Goal: Task Accomplishment & Management: Complete application form

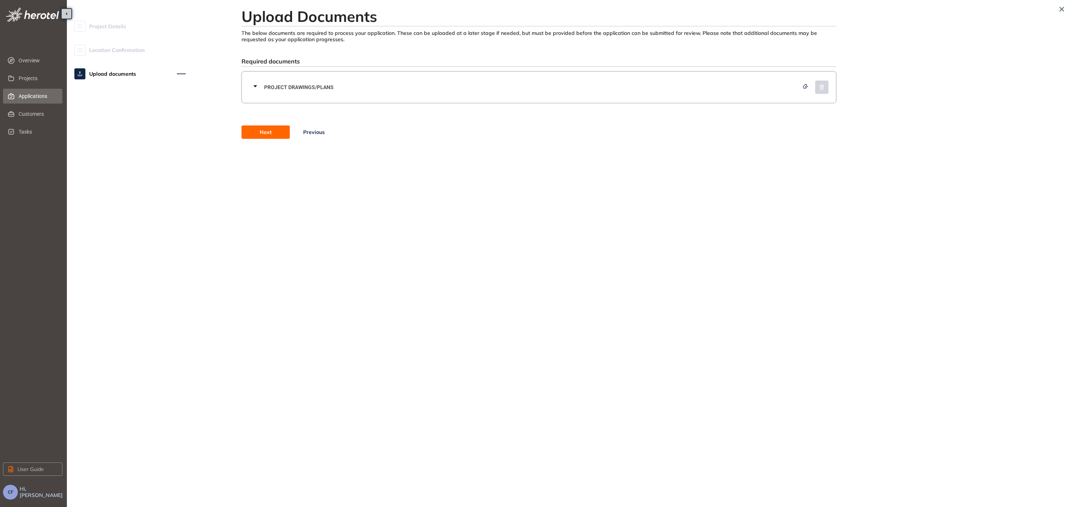
click at [29, 94] on span "Applications" at bounding box center [38, 96] width 38 height 15
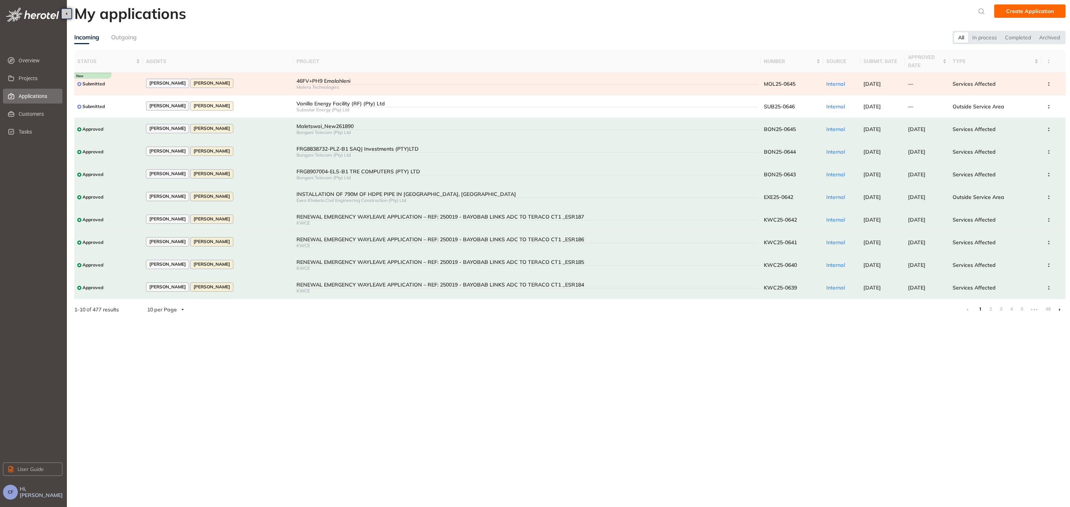
click at [263, 84] on div "[PERSON_NAME] [PERSON_NAME]" at bounding box center [218, 84] width 144 height 10
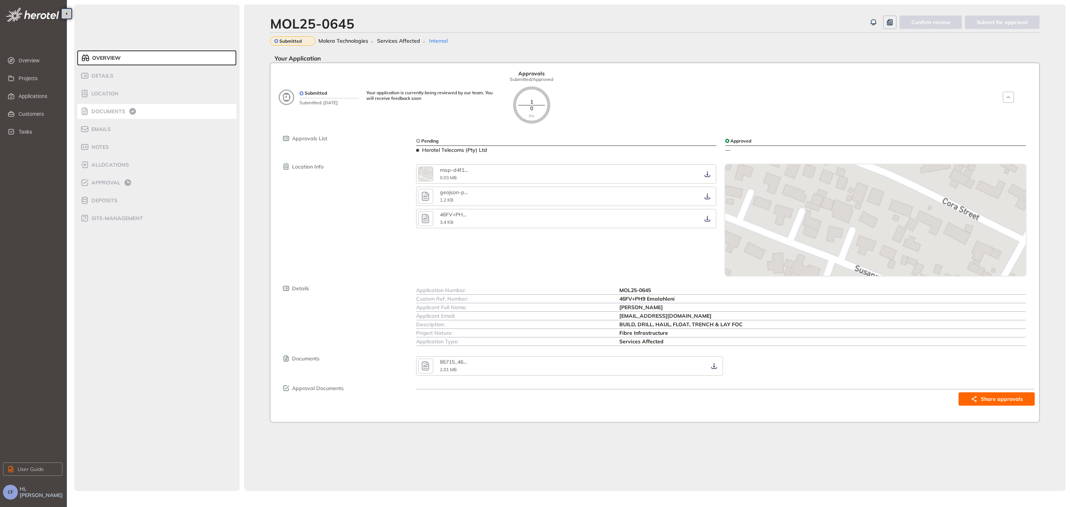
click at [113, 114] on span "Documents" at bounding box center [107, 111] width 36 height 6
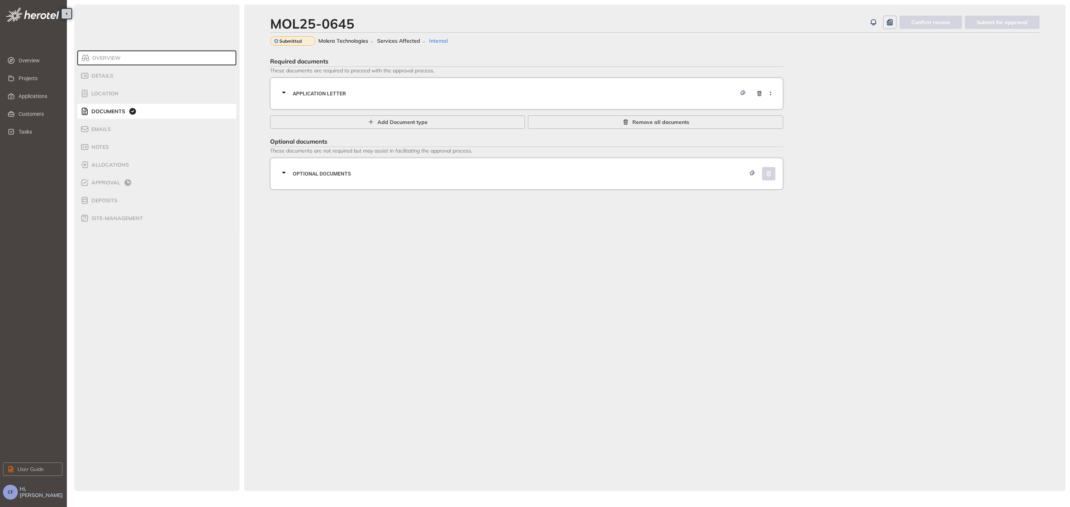
click at [400, 90] on span "Application letter" at bounding box center [514, 94] width 443 height 8
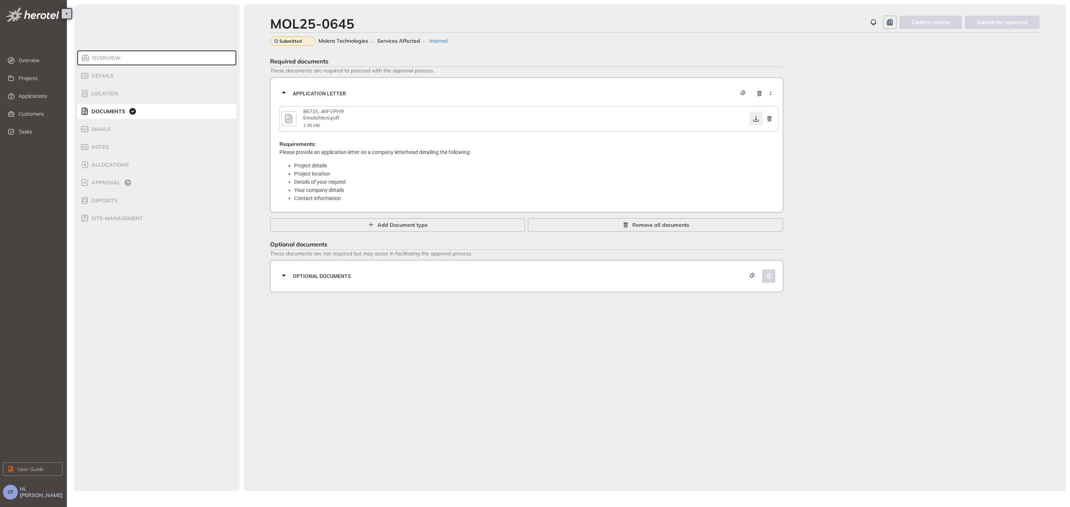
click at [757, 118] on icon "button" at bounding box center [755, 119] width 7 height 6
click at [687, 273] on span "Optional documents" at bounding box center [519, 276] width 453 height 8
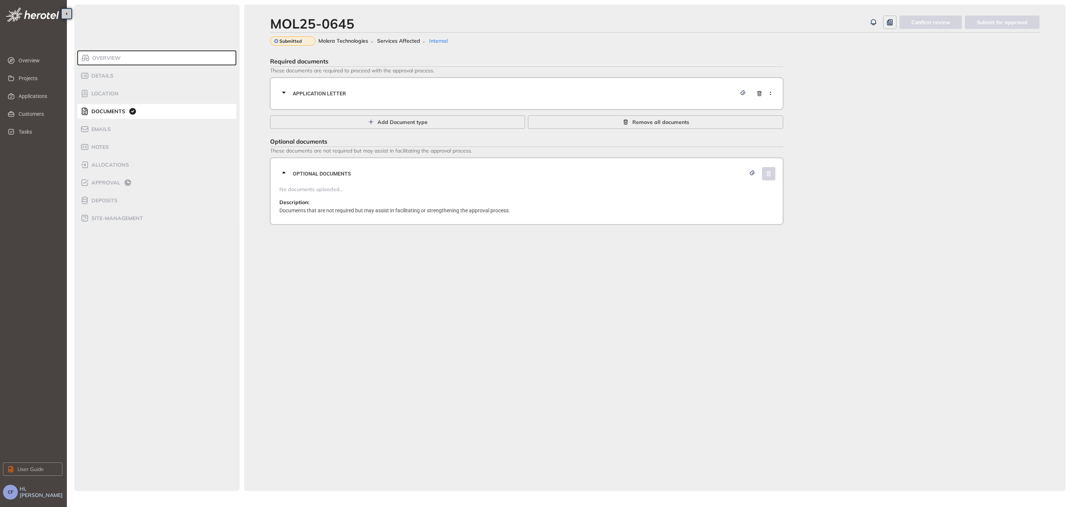
click at [408, 90] on span "Application letter" at bounding box center [514, 94] width 443 height 8
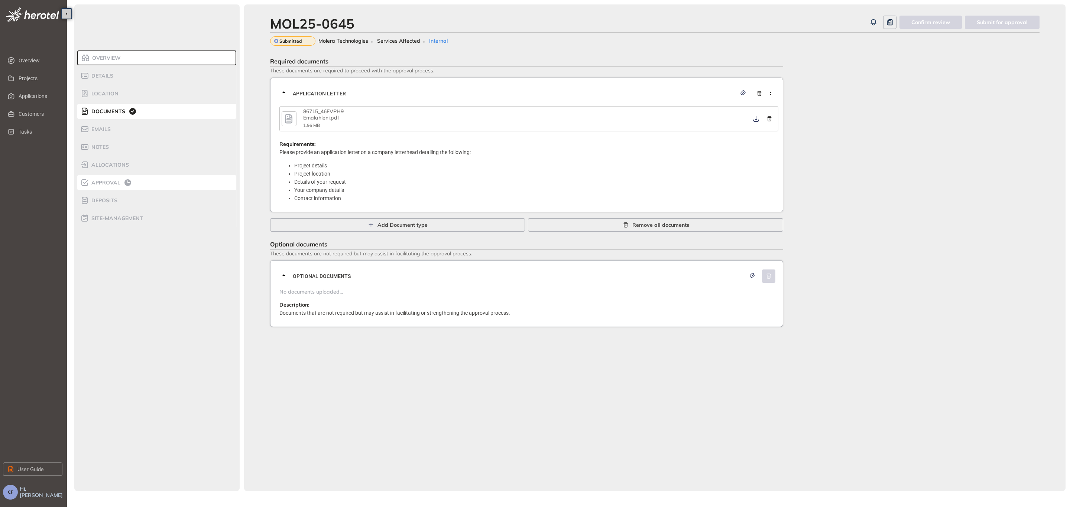
click at [103, 180] on span "Approval" at bounding box center [104, 183] width 31 height 6
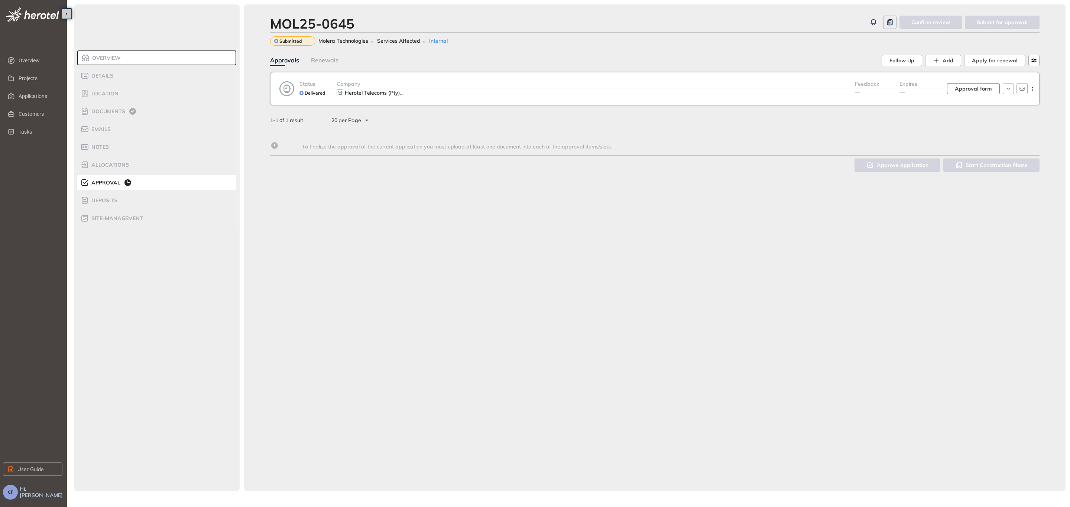
click at [979, 88] on span "Approval form" at bounding box center [973, 89] width 37 height 8
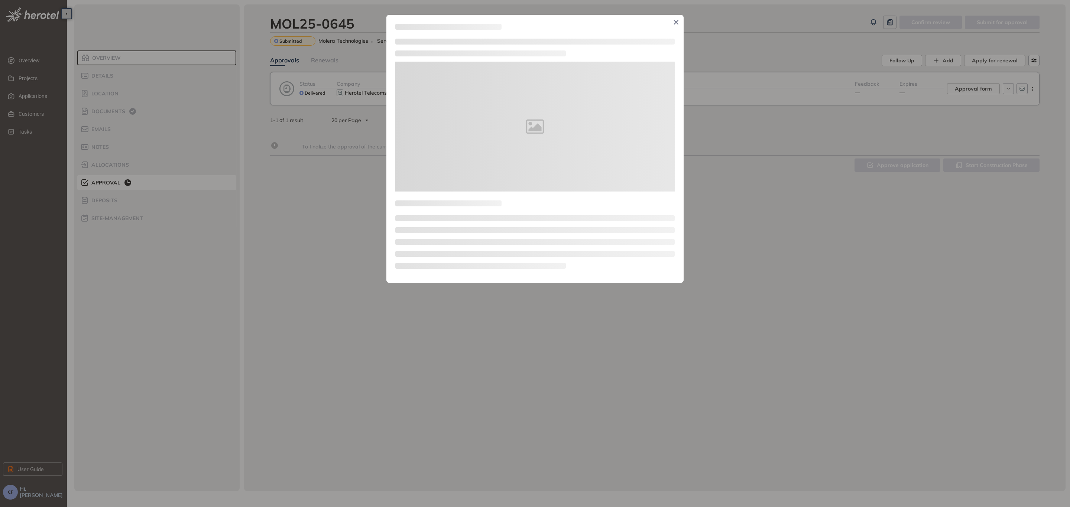
type textarea "**********"
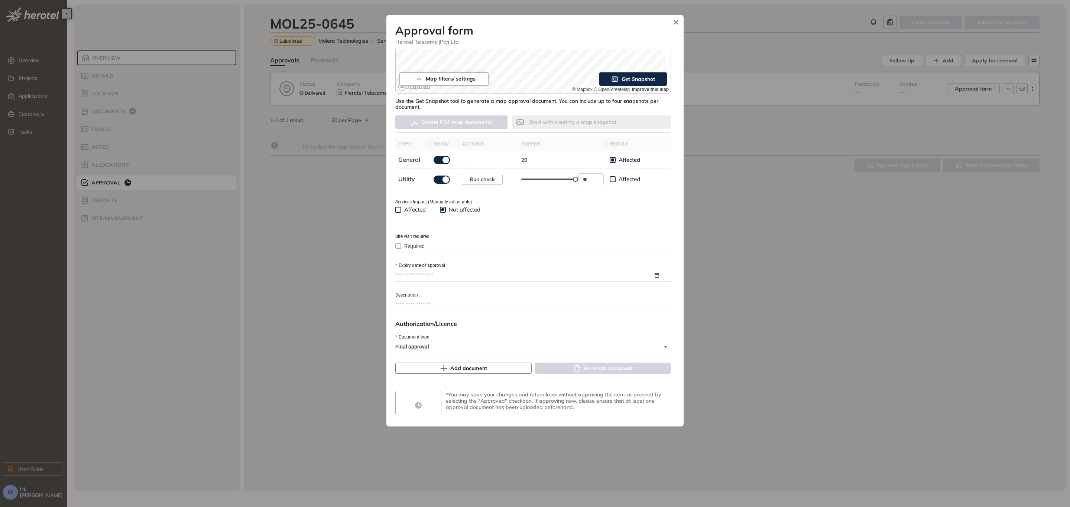
scroll to position [167, 0]
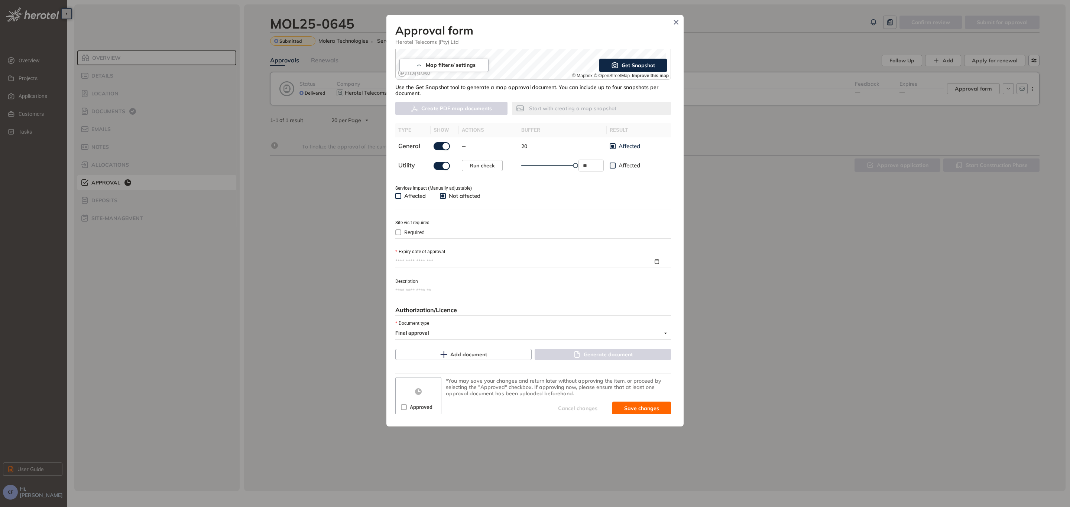
click at [425, 259] on input "Expiry date of approval" at bounding box center [524, 262] width 258 height 8
click at [517, 284] on button "button" at bounding box center [517, 279] width 8 height 15
click at [517, 283] on button "button" at bounding box center [517, 279] width 8 height 15
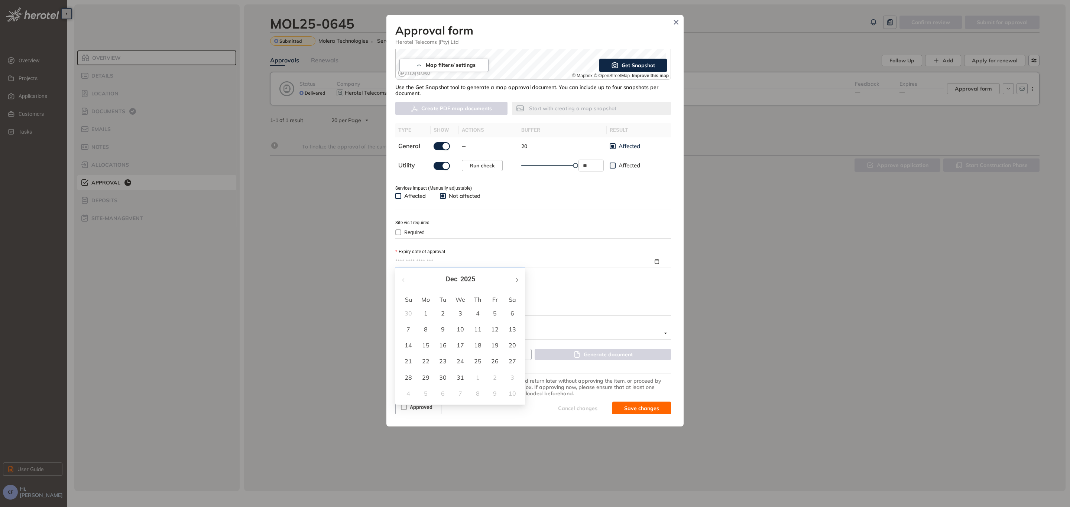
click at [517, 283] on button "button" at bounding box center [517, 279] width 8 height 15
type input "**********"
click at [495, 359] on div "27" at bounding box center [494, 361] width 9 height 9
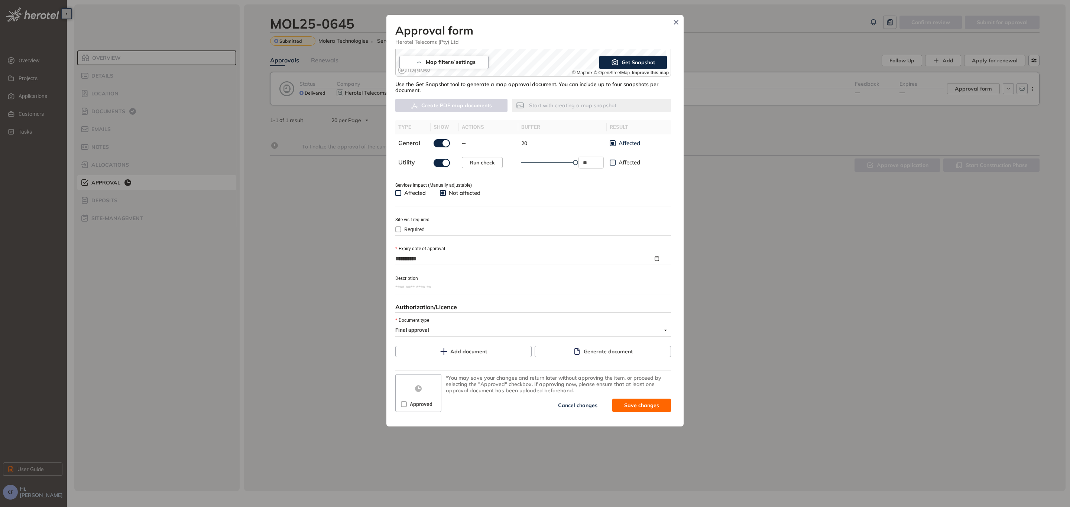
scroll to position [170, 0]
click at [610, 351] on span "Generate document" at bounding box center [608, 351] width 49 height 8
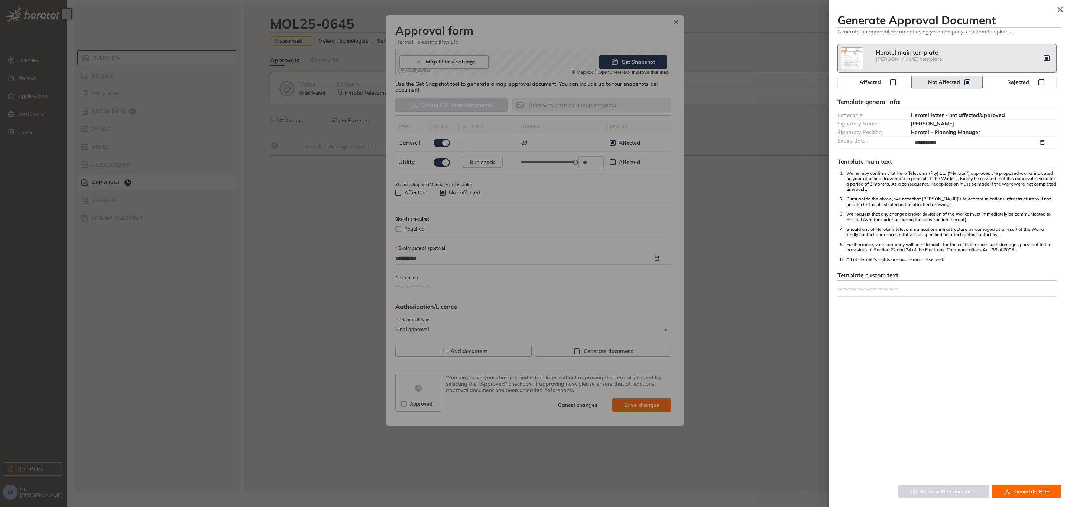
click at [1038, 491] on span "Generate PDF" at bounding box center [1031, 492] width 35 height 8
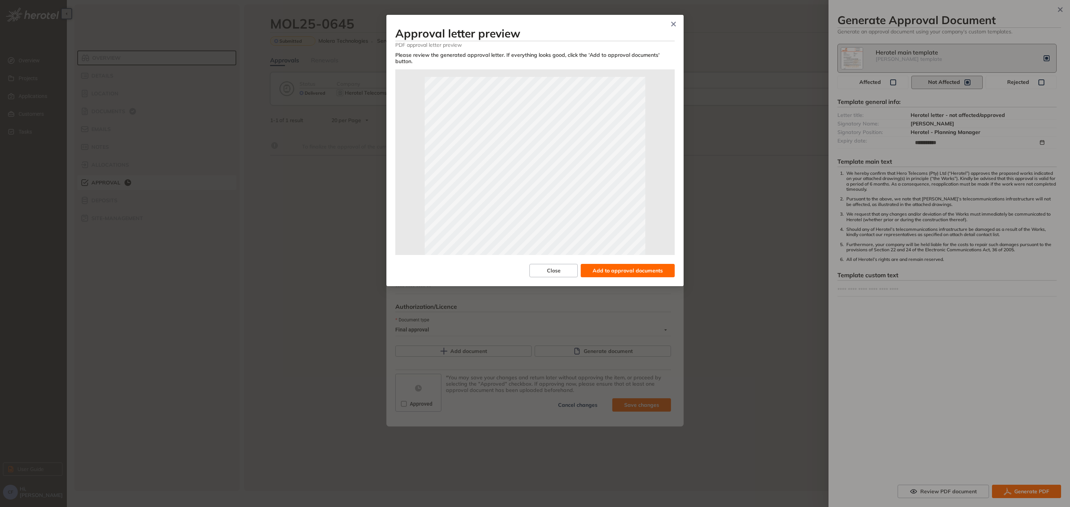
click at [629, 269] on button "Add to approval documents" at bounding box center [628, 270] width 94 height 13
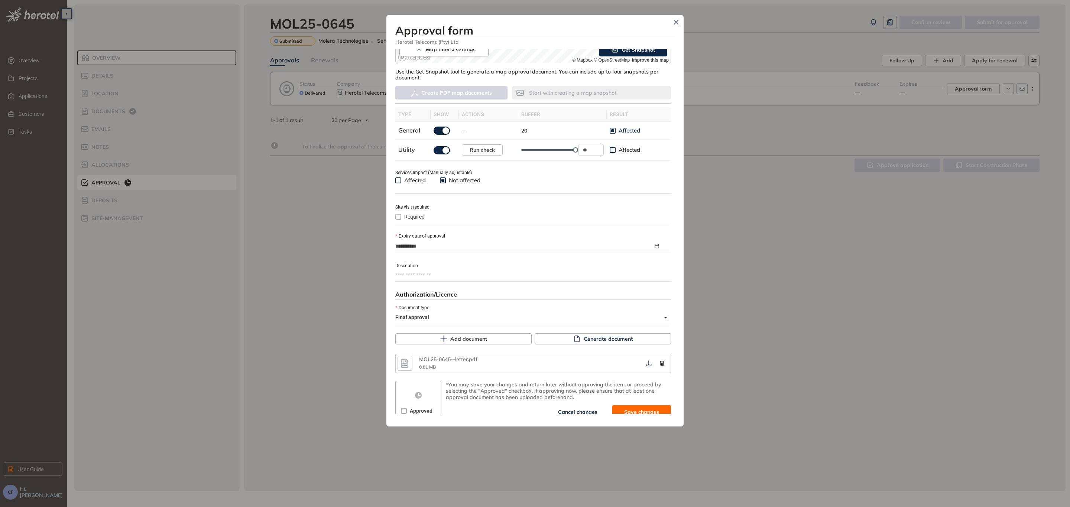
scroll to position [189, 0]
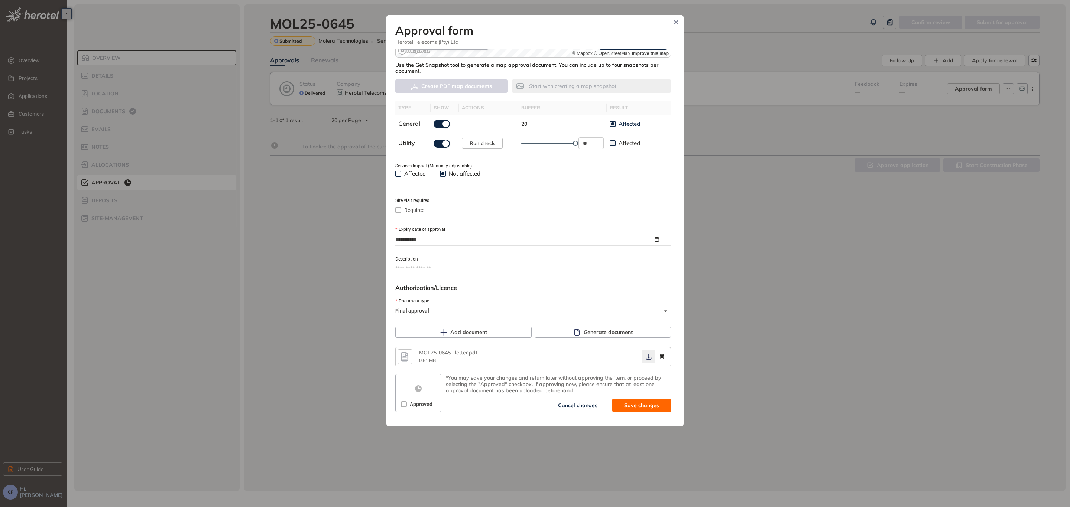
click at [645, 355] on icon "button" at bounding box center [648, 357] width 7 height 6
click at [406, 402] on span at bounding box center [404, 405] width 6 height 6
click at [614, 404] on span "Save and approve" at bounding box center [635, 406] width 46 height 8
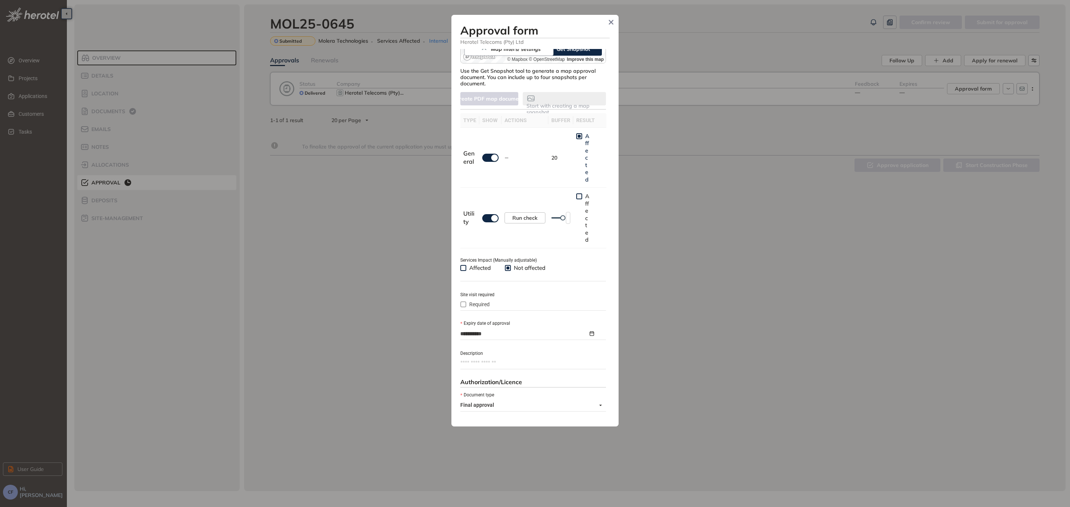
type textarea "**********"
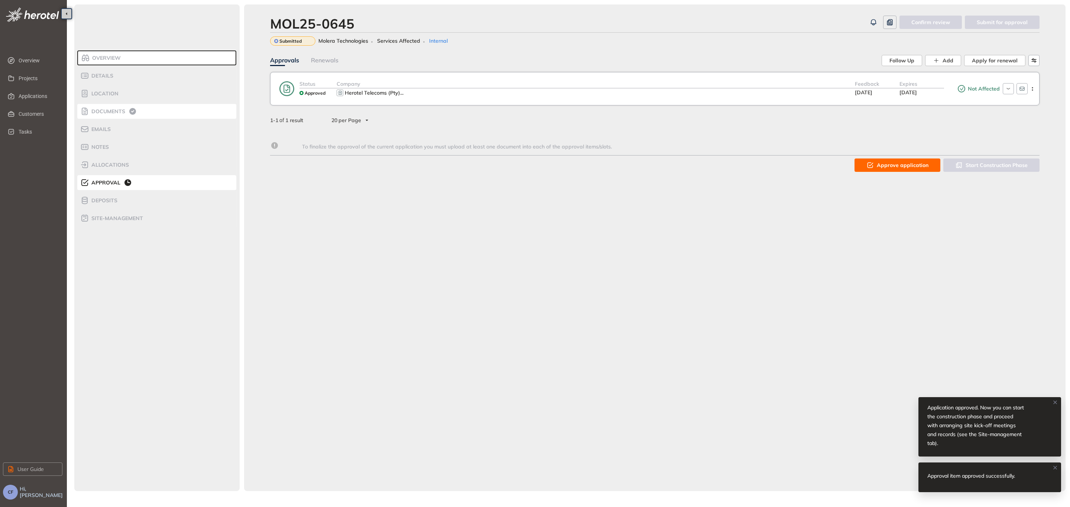
click at [105, 111] on span "Documents" at bounding box center [107, 111] width 36 height 6
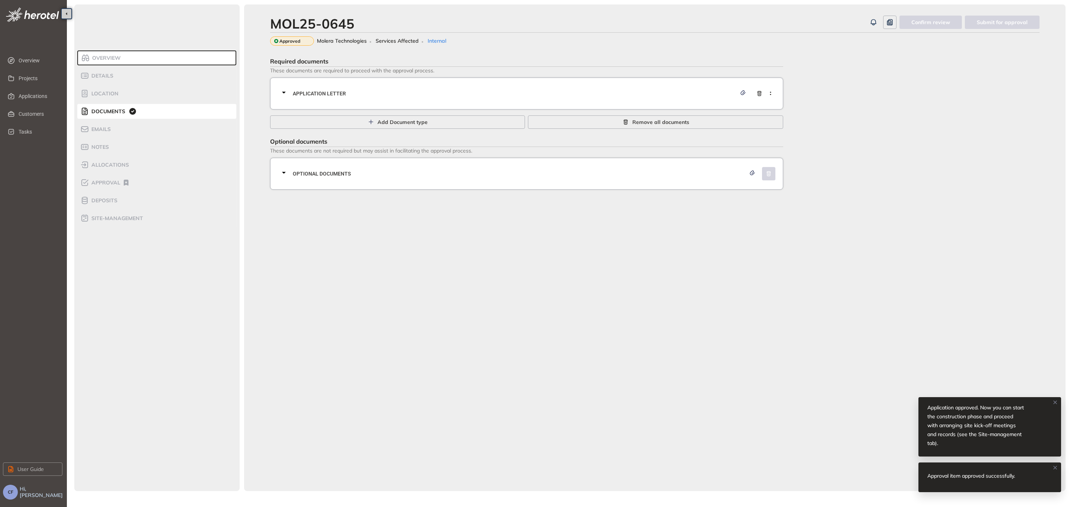
click at [318, 93] on span "Application letter" at bounding box center [514, 94] width 443 height 8
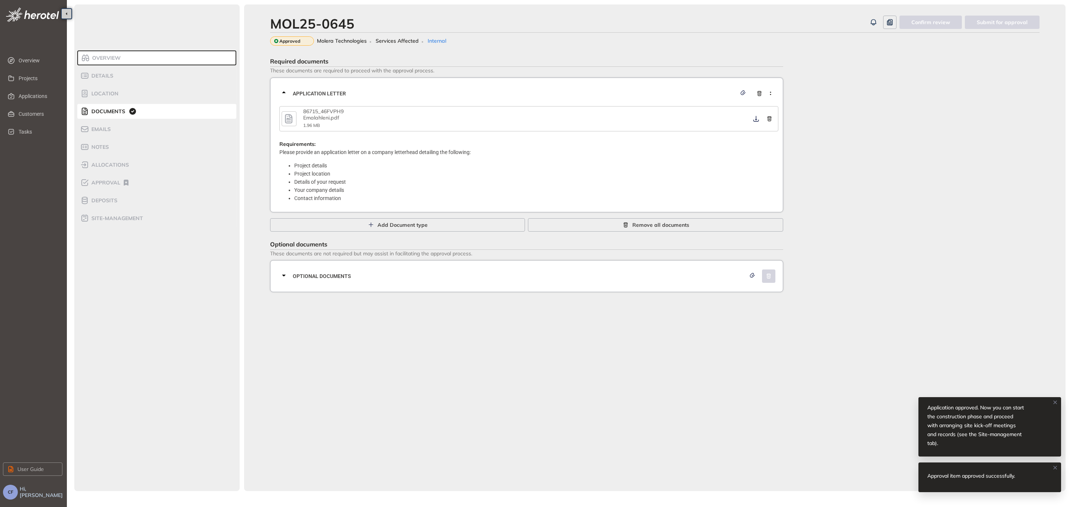
click at [289, 120] on icon "button" at bounding box center [288, 118] width 7 height 9
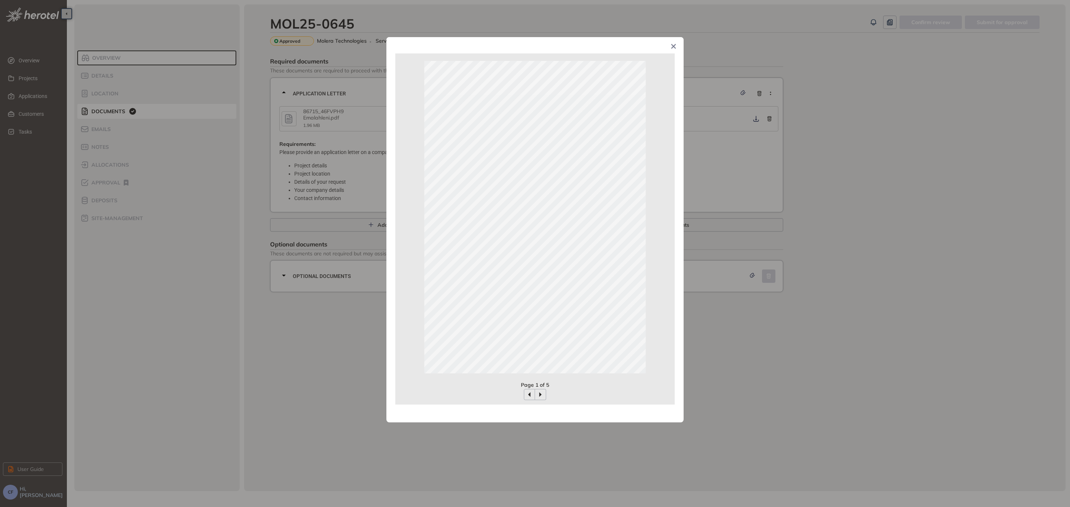
click at [671, 47] on icon "Close" at bounding box center [673, 46] width 5 height 5
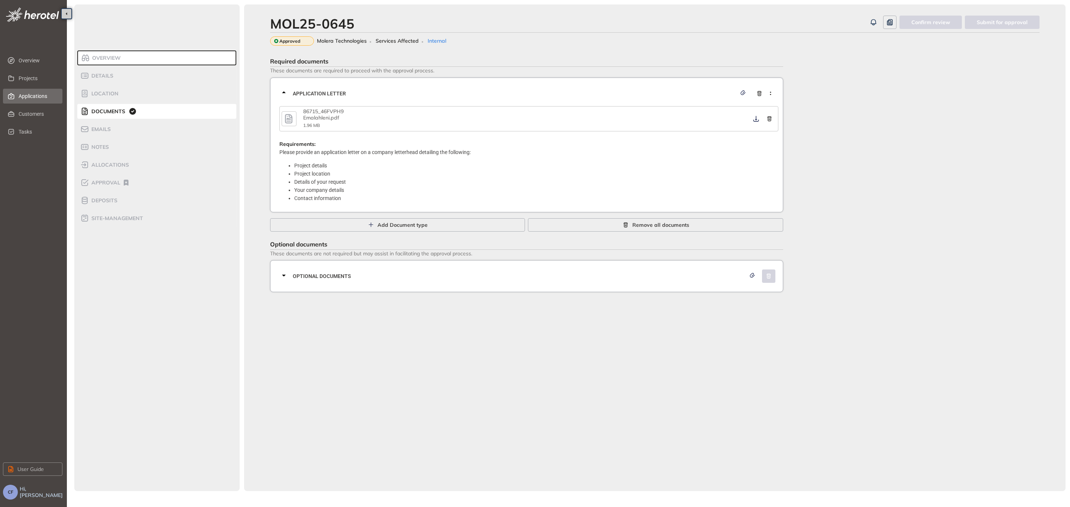
click at [39, 96] on span "Applications" at bounding box center [38, 96] width 38 height 15
